Goal: Understand process/instructions

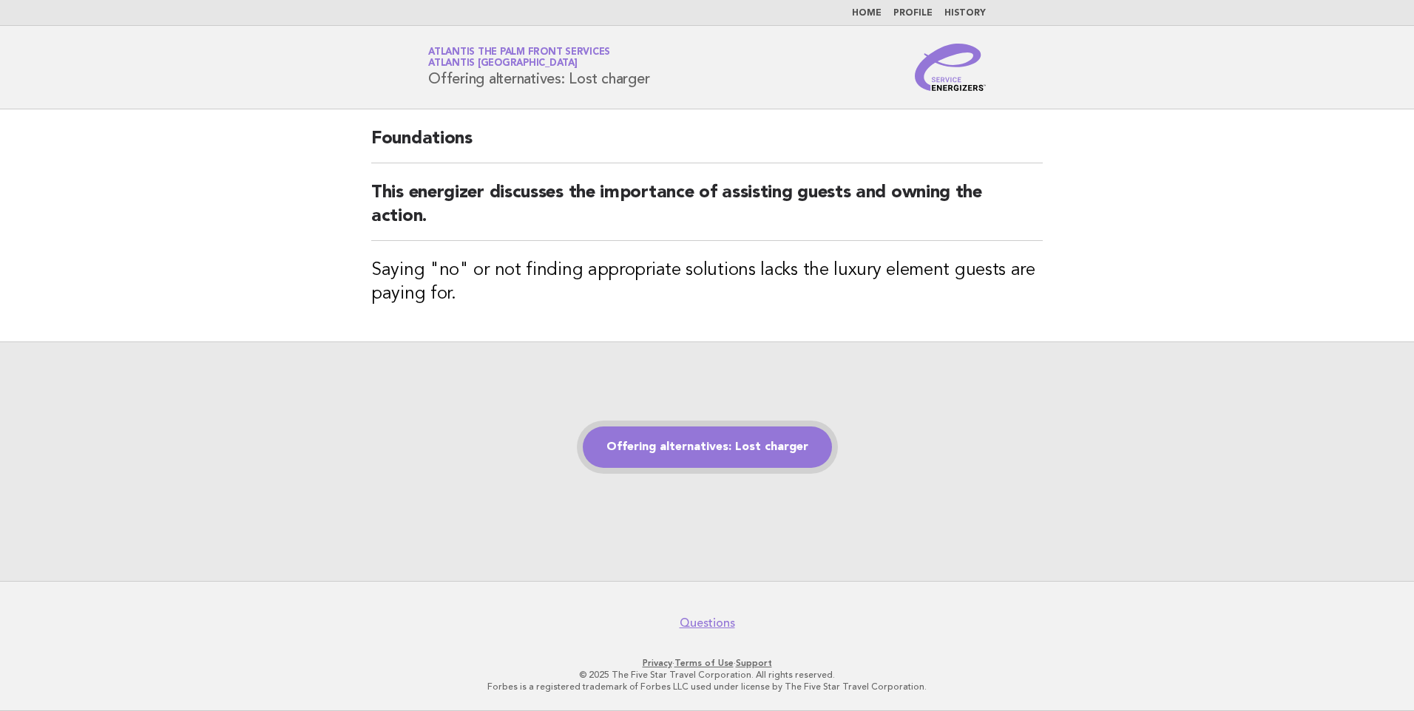
click at [692, 447] on link "Offering alternatives: Lost charger" at bounding box center [707, 447] width 249 height 41
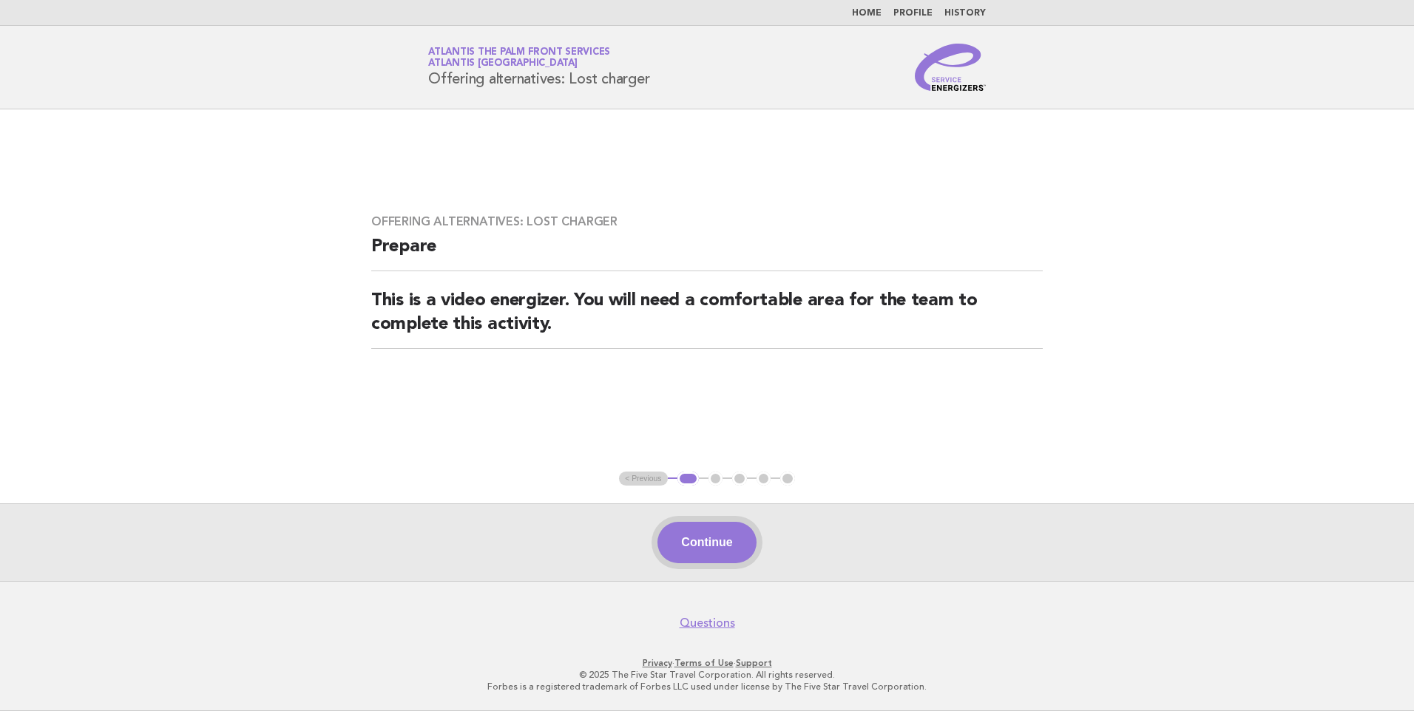
click at [683, 533] on button "Continue" at bounding box center [706, 542] width 98 height 41
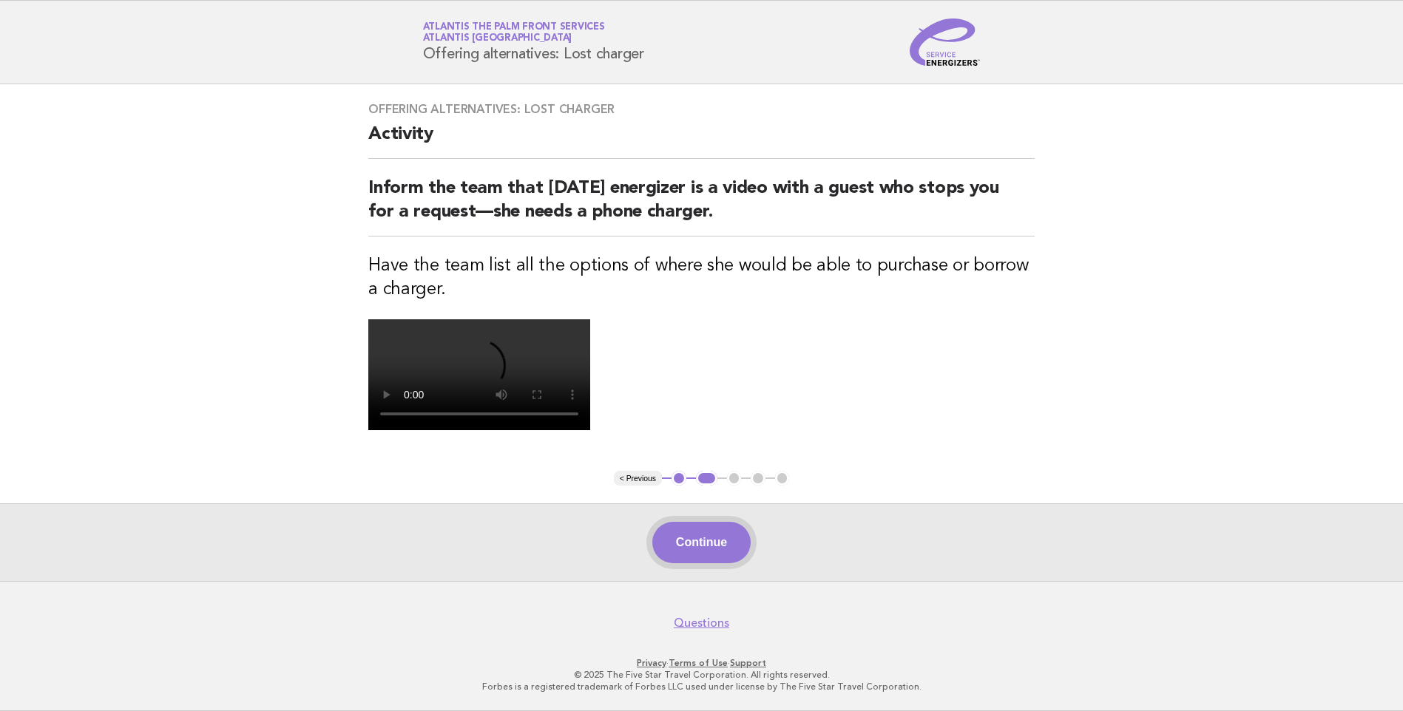
click at [684, 537] on button "Continue" at bounding box center [701, 542] width 98 height 41
